Goal: Navigation & Orientation: Find specific page/section

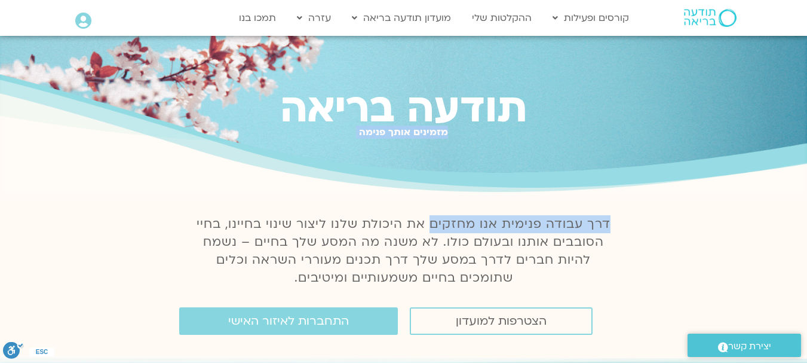
drag, startPoint x: 0, startPoint y: 0, endPoint x: 356, endPoint y: 250, distance: 434.5
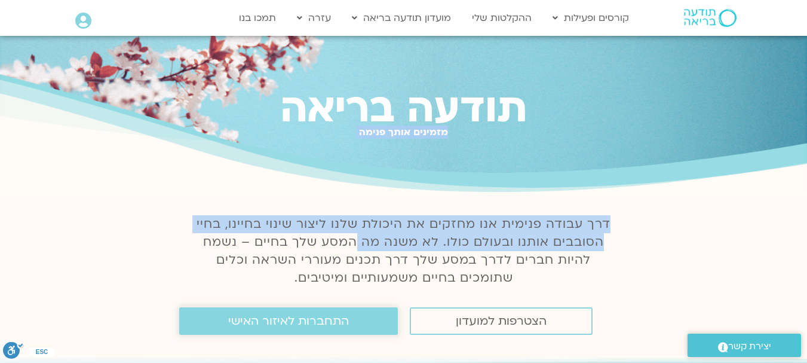
click at [322, 321] on span "התחברות לאיזור האישי" at bounding box center [288, 320] width 121 height 13
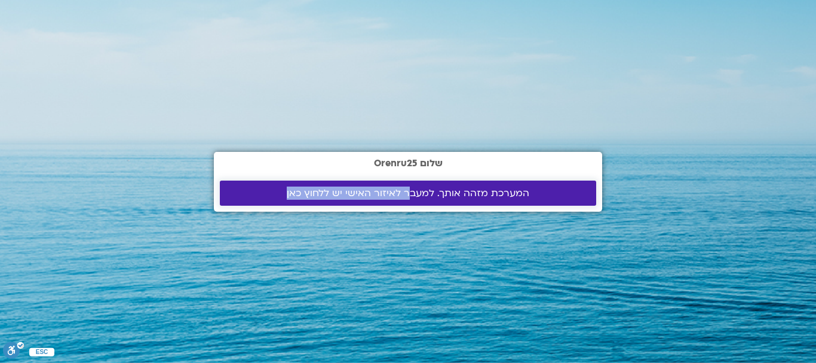
click at [412, 195] on span "המערכת מזהה אותך. למעבר לאיזור האישי יש ללחוץ כאן" at bounding box center [408, 193] width 243 height 11
click at [427, 195] on span "המערכת מזהה אותך. למעבר לאיזור האישי יש ללחוץ כאן" at bounding box center [408, 193] width 243 height 11
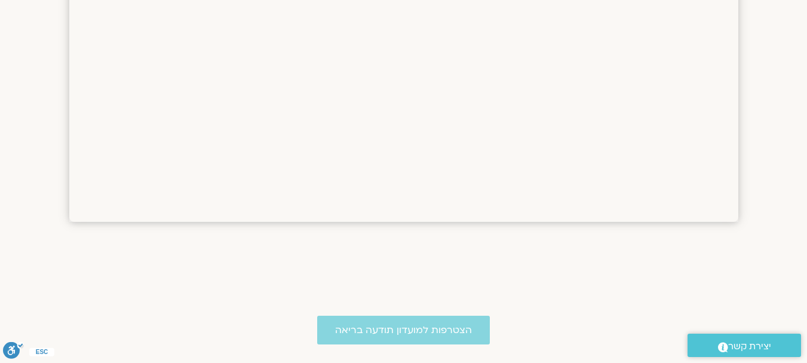
scroll to position [1263, 0]
